Goal: Task Accomplishment & Management: Manage account settings

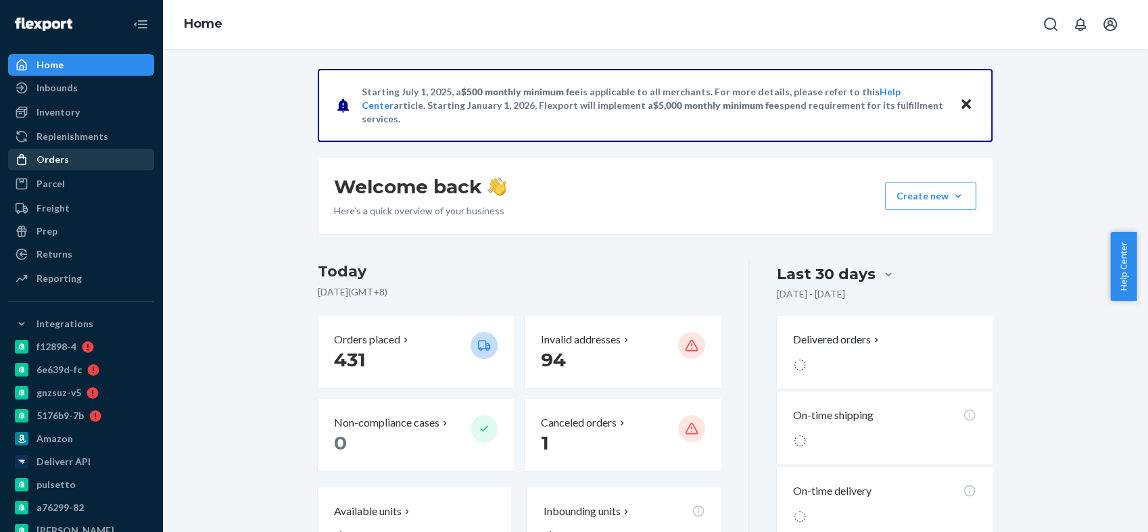
click at [69, 157] on div "Orders" at bounding box center [80, 159] width 143 height 19
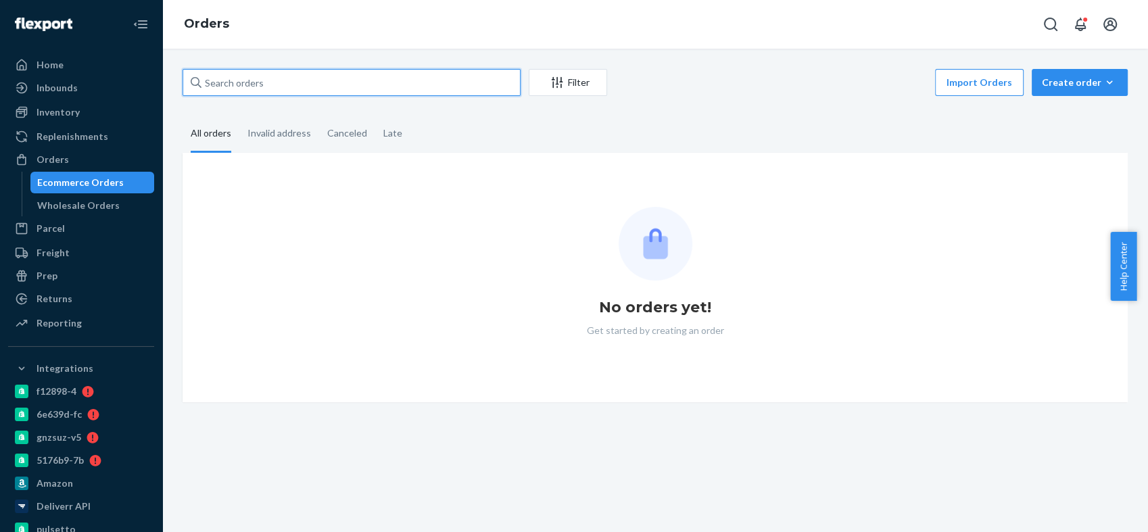
click at [283, 85] on input "text" at bounding box center [352, 82] width 338 height 27
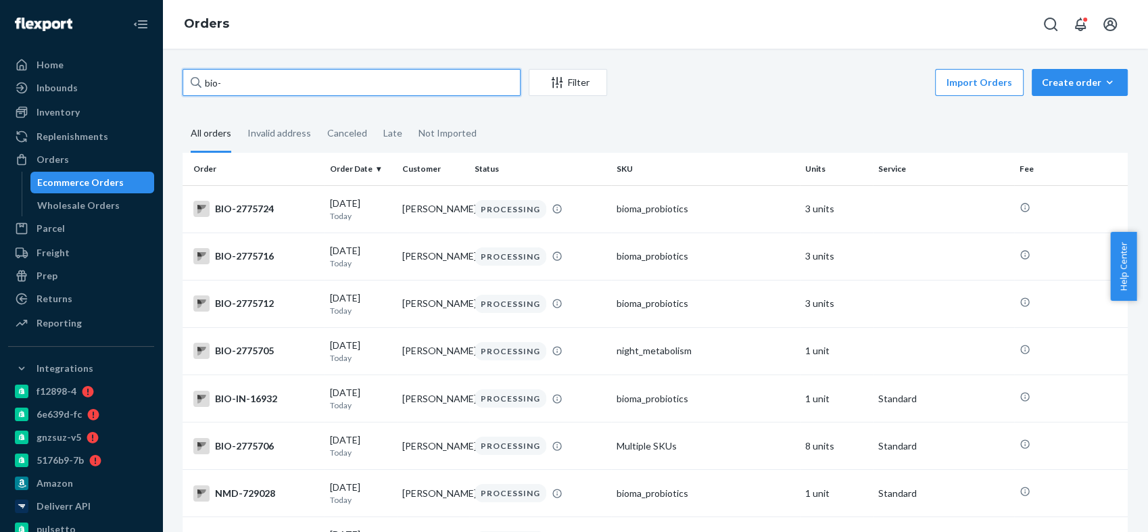
paste input "2730199"
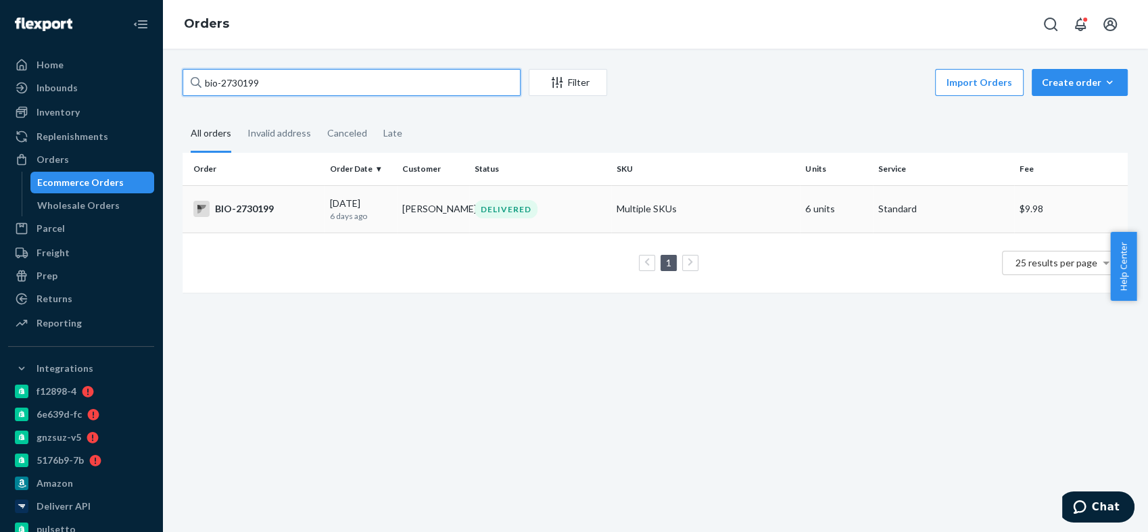
type input "bio-2730199"
click at [243, 206] on div "BIO-2730199" at bounding box center [256, 209] width 126 height 16
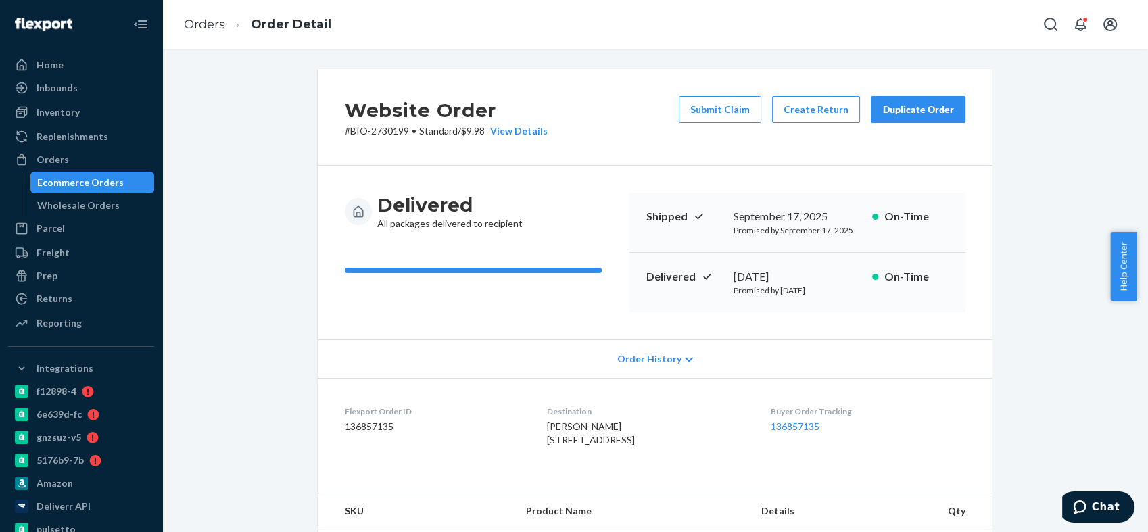
click at [551, 423] on span "[PERSON_NAME] [STREET_ADDRESS]" at bounding box center [591, 433] width 88 height 25
copy span "[PERSON_NAME]"
click at [87, 157] on div "Orders" at bounding box center [80, 159] width 143 height 19
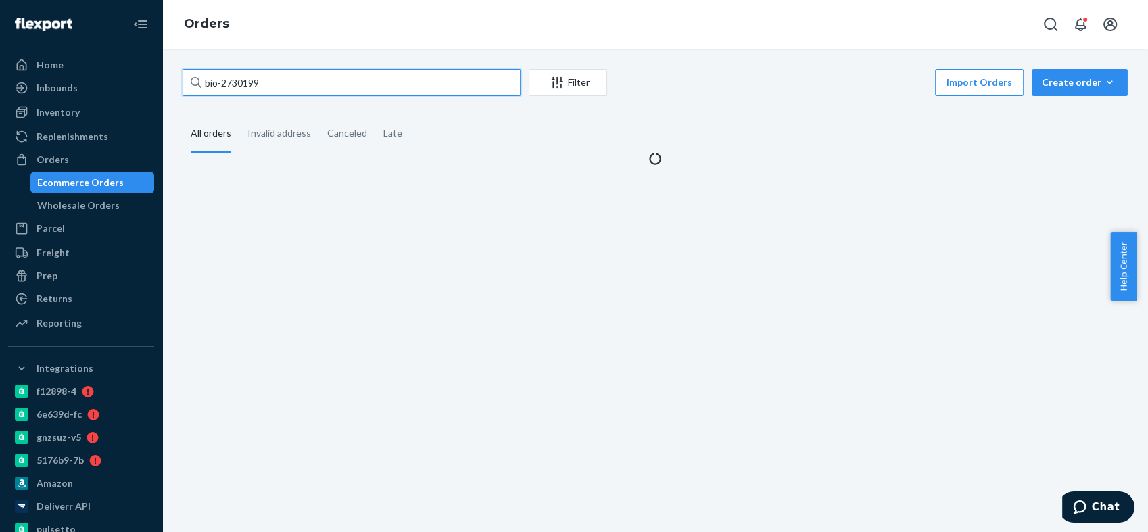
click at [241, 74] on input "bio-2730199" at bounding box center [352, 82] width 338 height 27
paste input "56427"
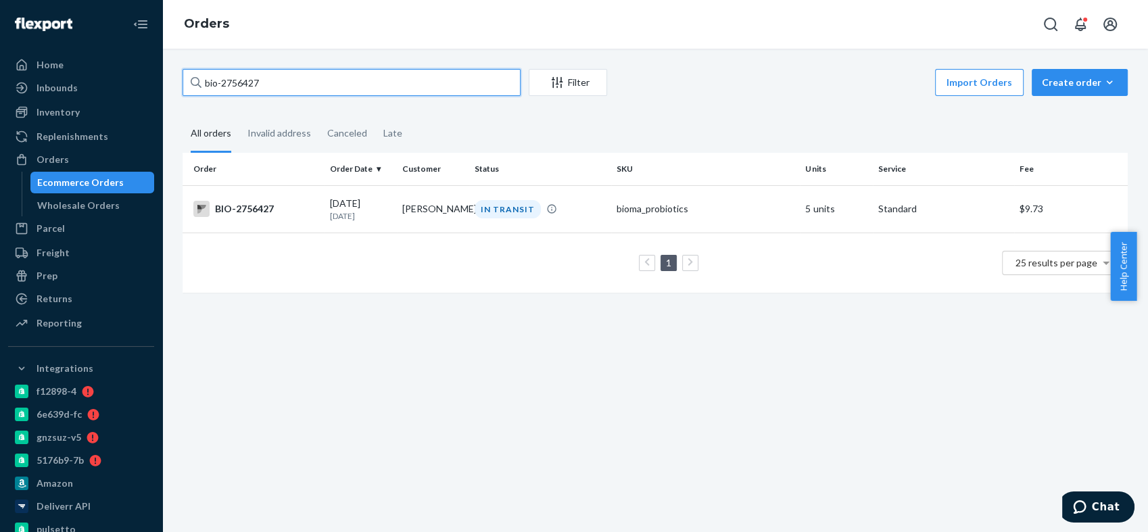
type input "bio-2756427"
click at [256, 206] on div "BIO-2756427" at bounding box center [256, 209] width 126 height 16
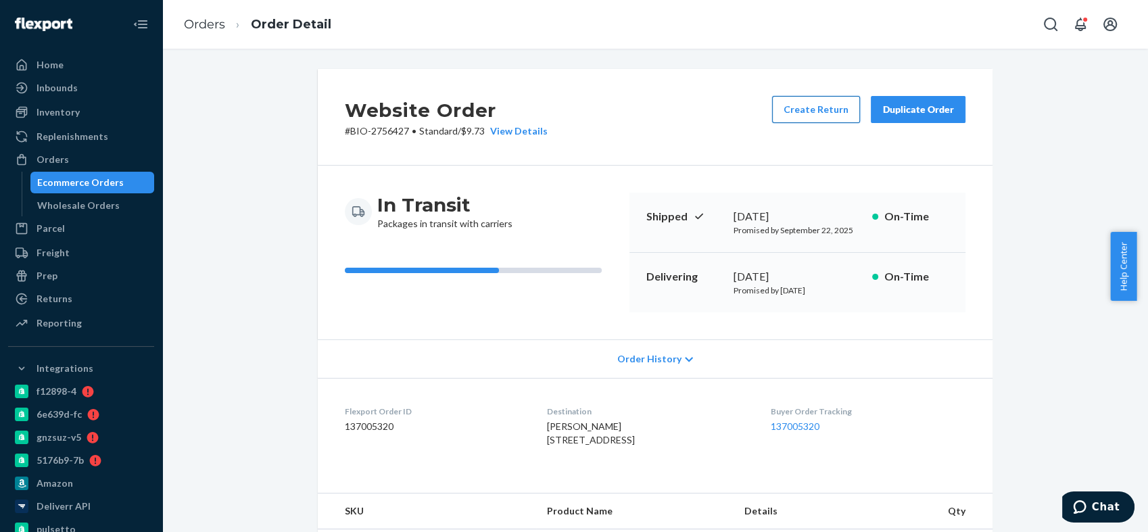
click at [799, 114] on button "Create Return" at bounding box center [816, 109] width 88 height 27
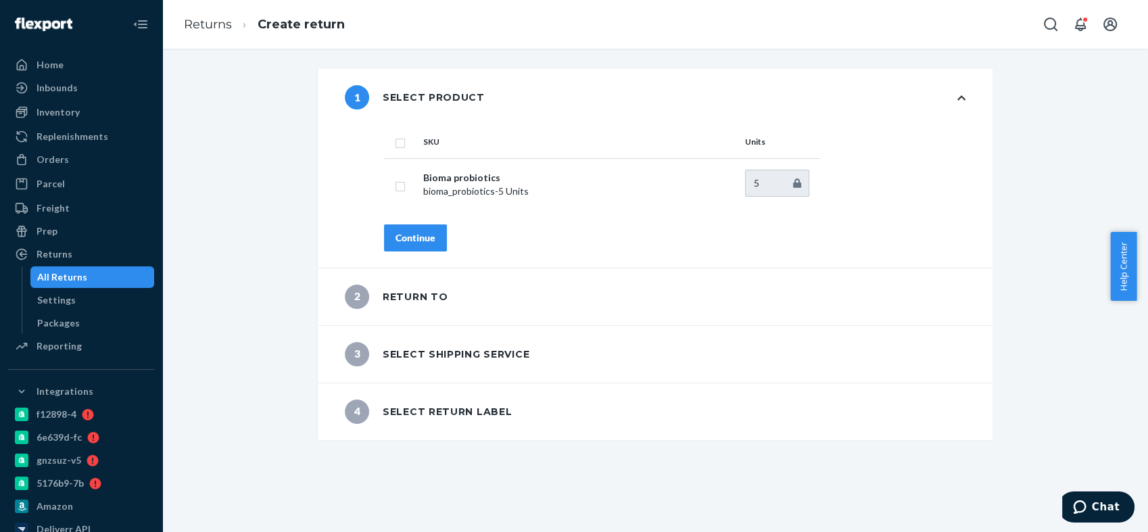
click at [396, 141] on input "checkbox" at bounding box center [400, 142] width 11 height 14
checkbox input "true"
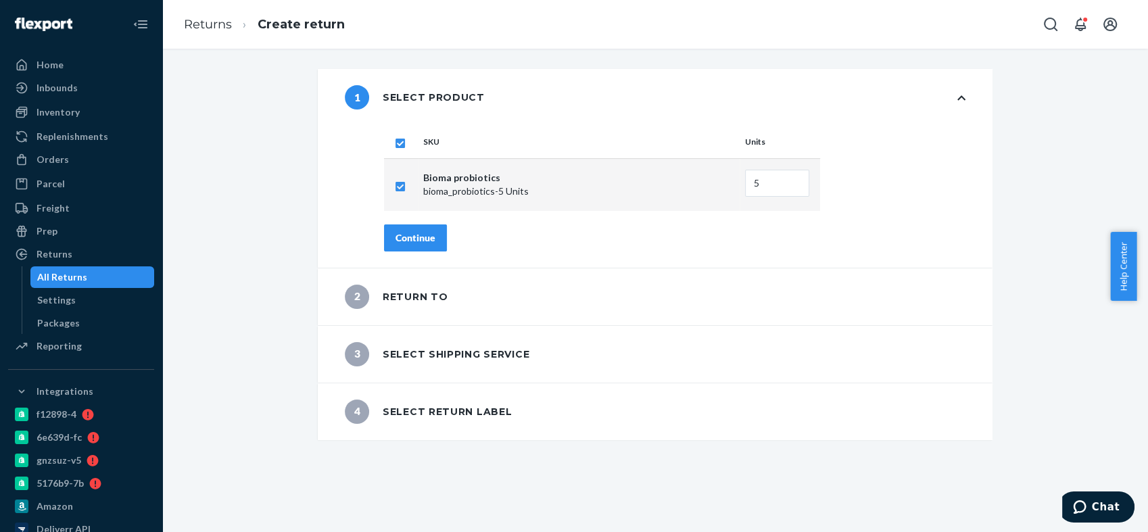
click at [417, 233] on div "Continue" at bounding box center [416, 238] width 40 height 14
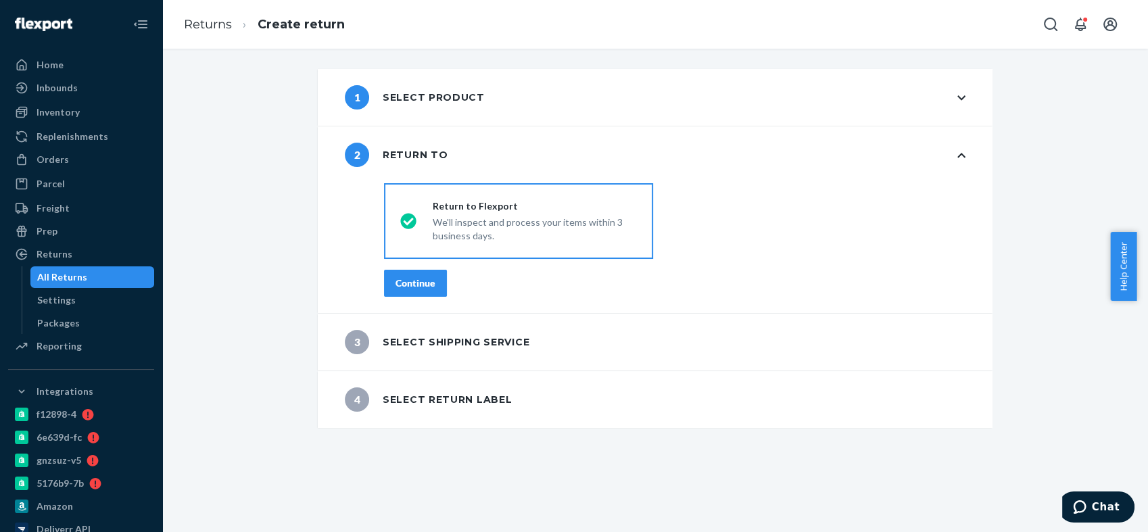
click at [417, 272] on button "Continue" at bounding box center [415, 283] width 63 height 27
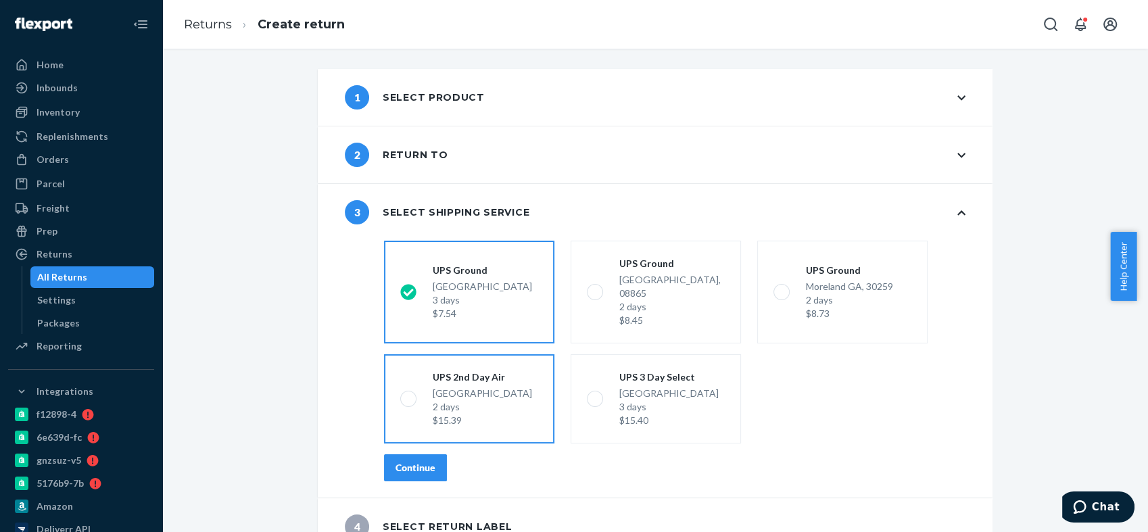
scroll to position [9, 0]
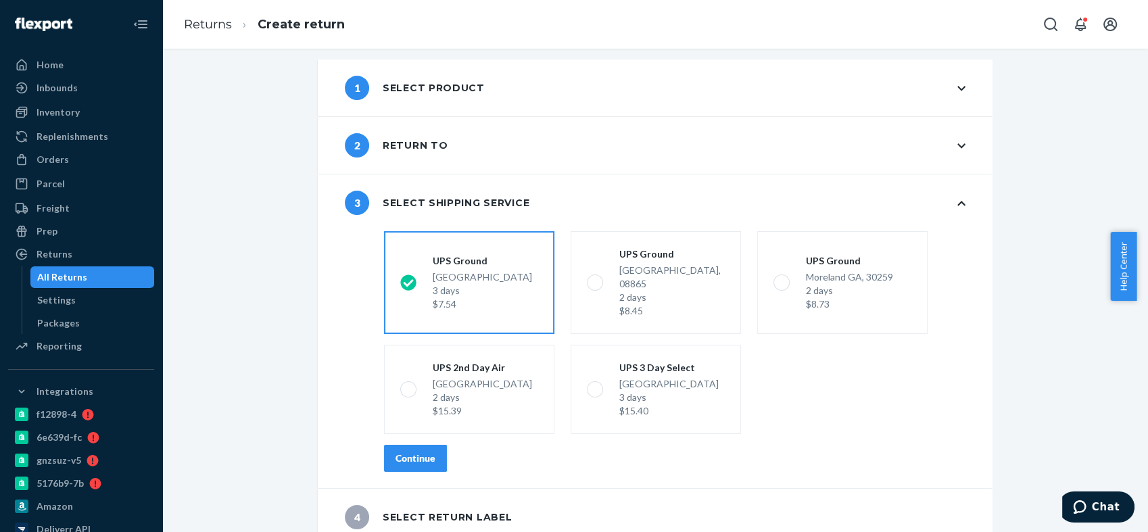
click at [415, 452] on div "Continue" at bounding box center [416, 459] width 40 height 14
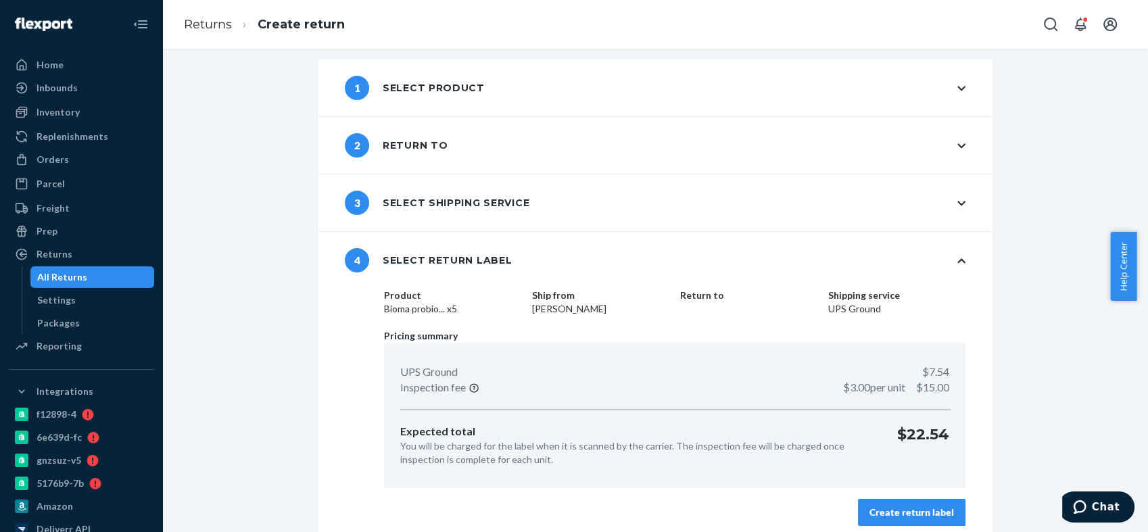
click at [532, 308] on dd "[PERSON_NAME]" at bounding box center [600, 309] width 137 height 14
copy dd "[PERSON_NAME]"
click at [861, 507] on button "Create return label" at bounding box center [912, 512] width 108 height 27
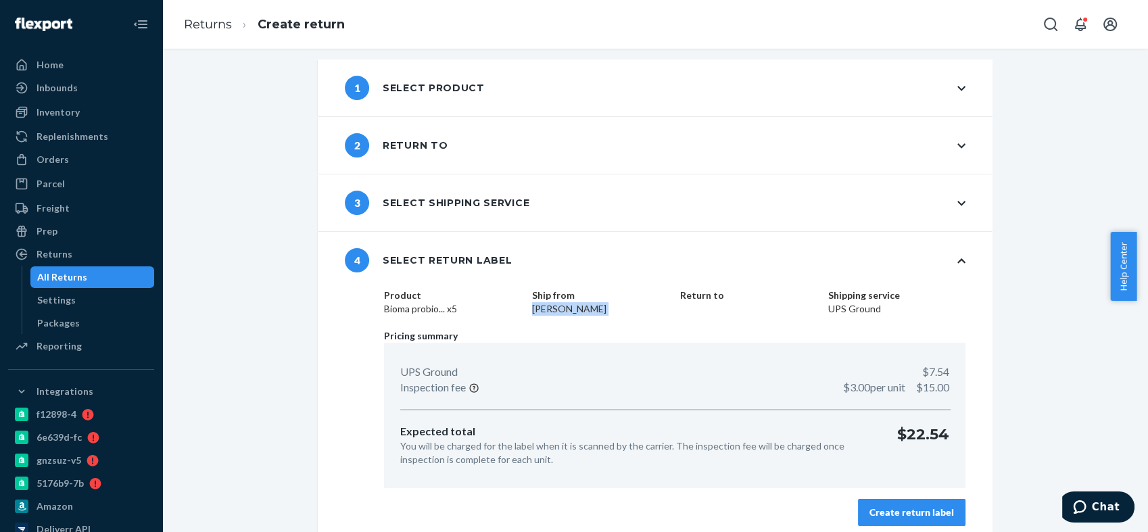
scroll to position [0, 0]
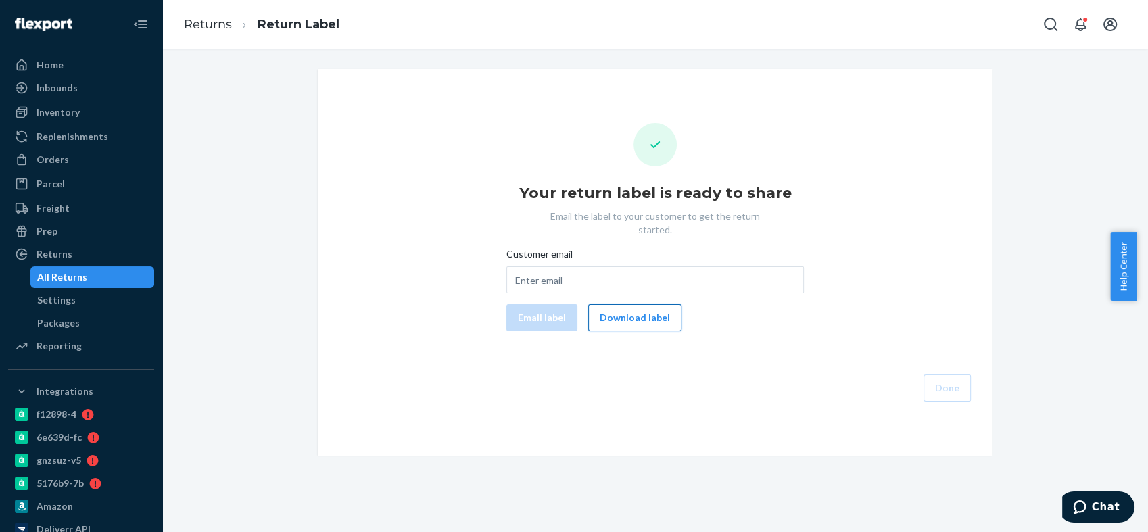
click at [637, 305] on button "Download label" at bounding box center [634, 317] width 93 height 27
click at [383, 303] on div "Your return label is ready to share Email the label to your customer to get the…" at bounding box center [655, 262] width 653 height 279
click at [465, 298] on div "Your return label is ready to share Email the label to your customer to get the…" at bounding box center [655, 262] width 653 height 279
